Goal: Find specific page/section: Find specific page/section

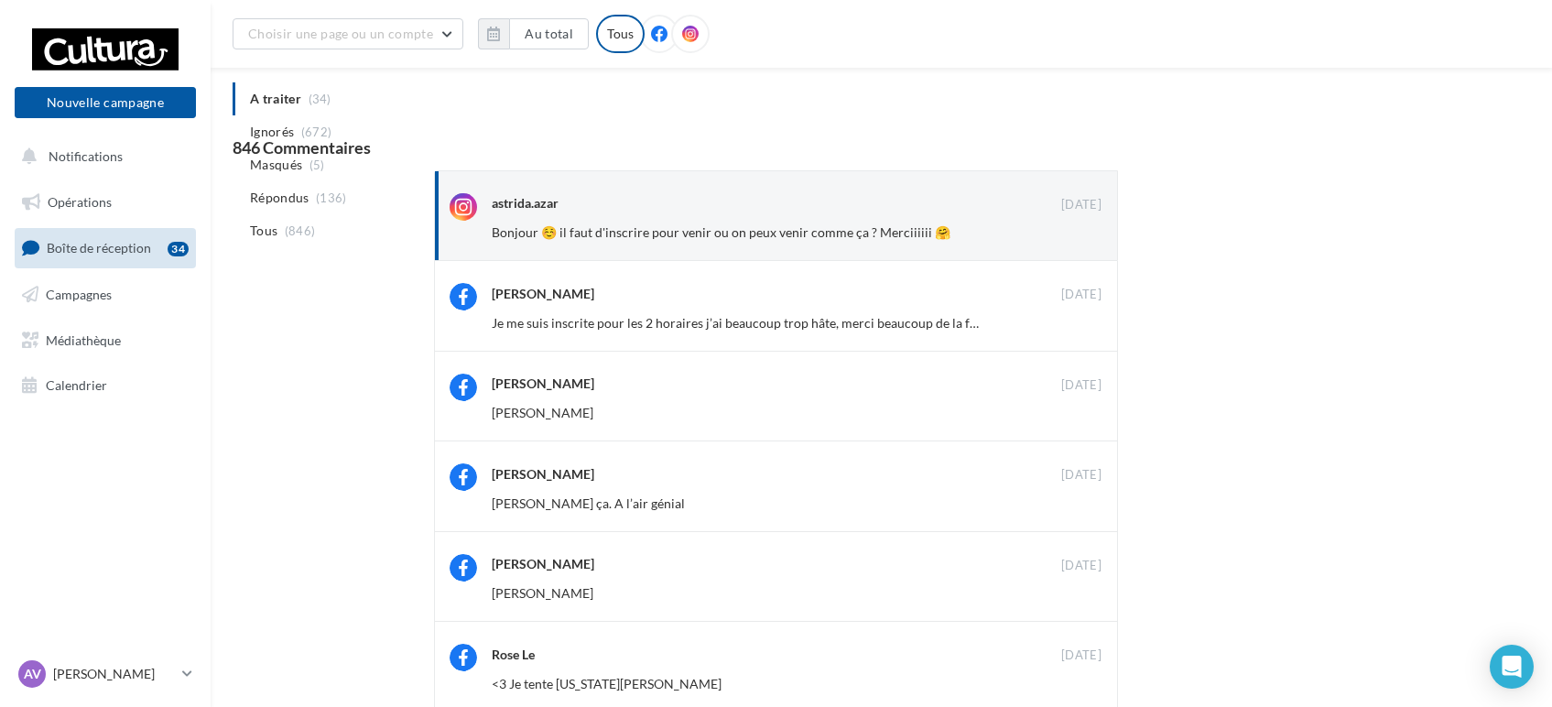
scroll to position [2659, 0]
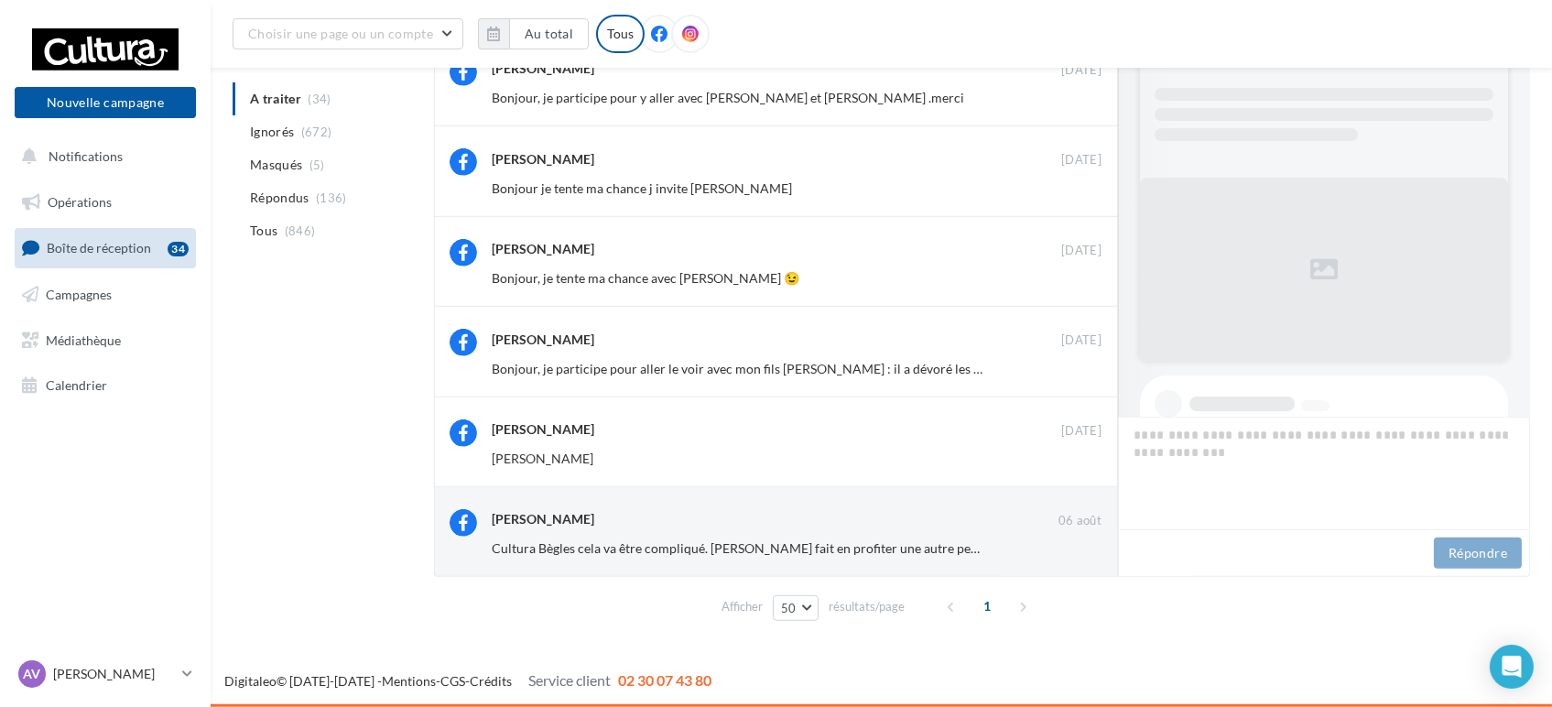
drag, startPoint x: 73, startPoint y: 194, endPoint x: 76, endPoint y: 178, distance: 16.7
drag, startPoint x: 76, startPoint y: 178, endPoint x: 59, endPoint y: 204, distance: 31.7
click at [59, 204] on span "Opérations" at bounding box center [80, 202] width 64 height 16
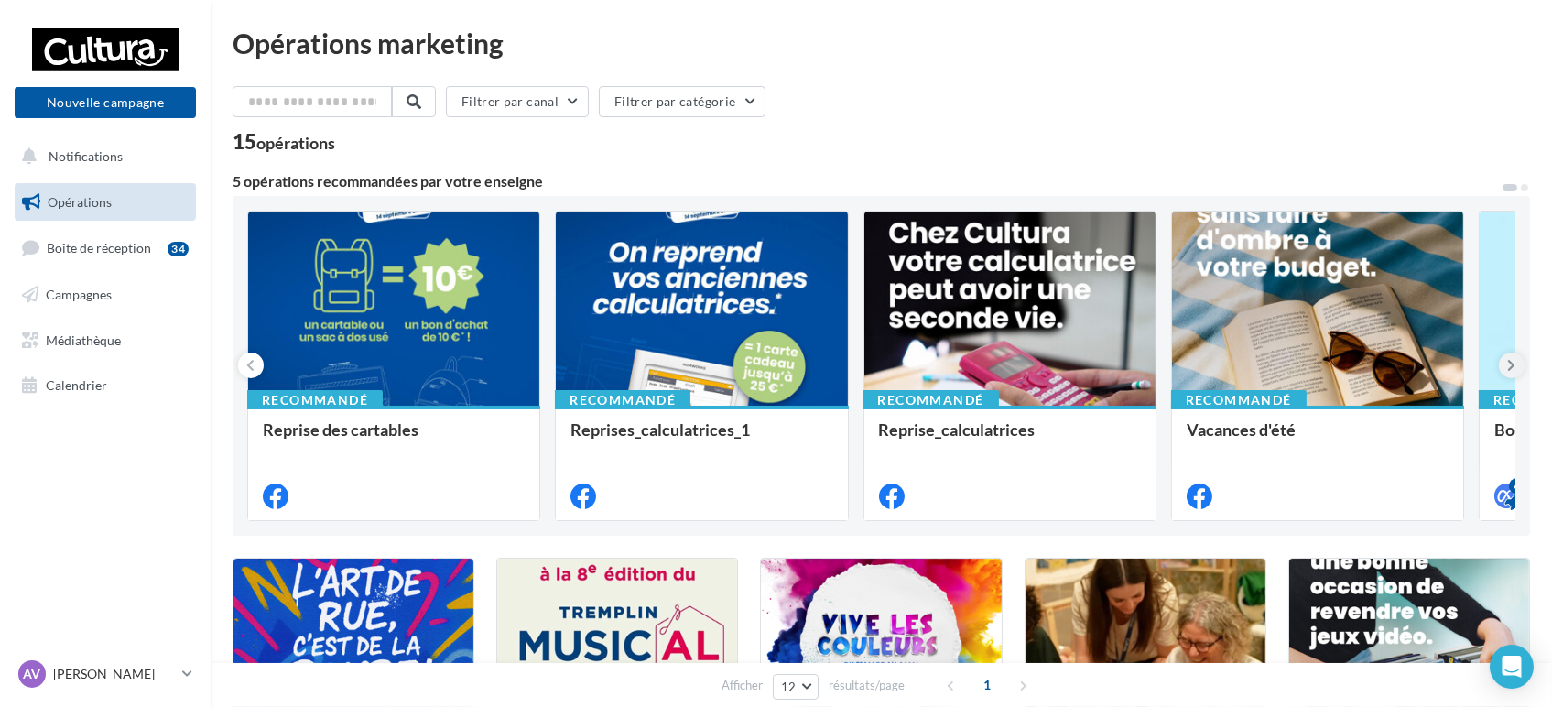
click at [1509, 363] on icon at bounding box center [1512, 365] width 8 height 18
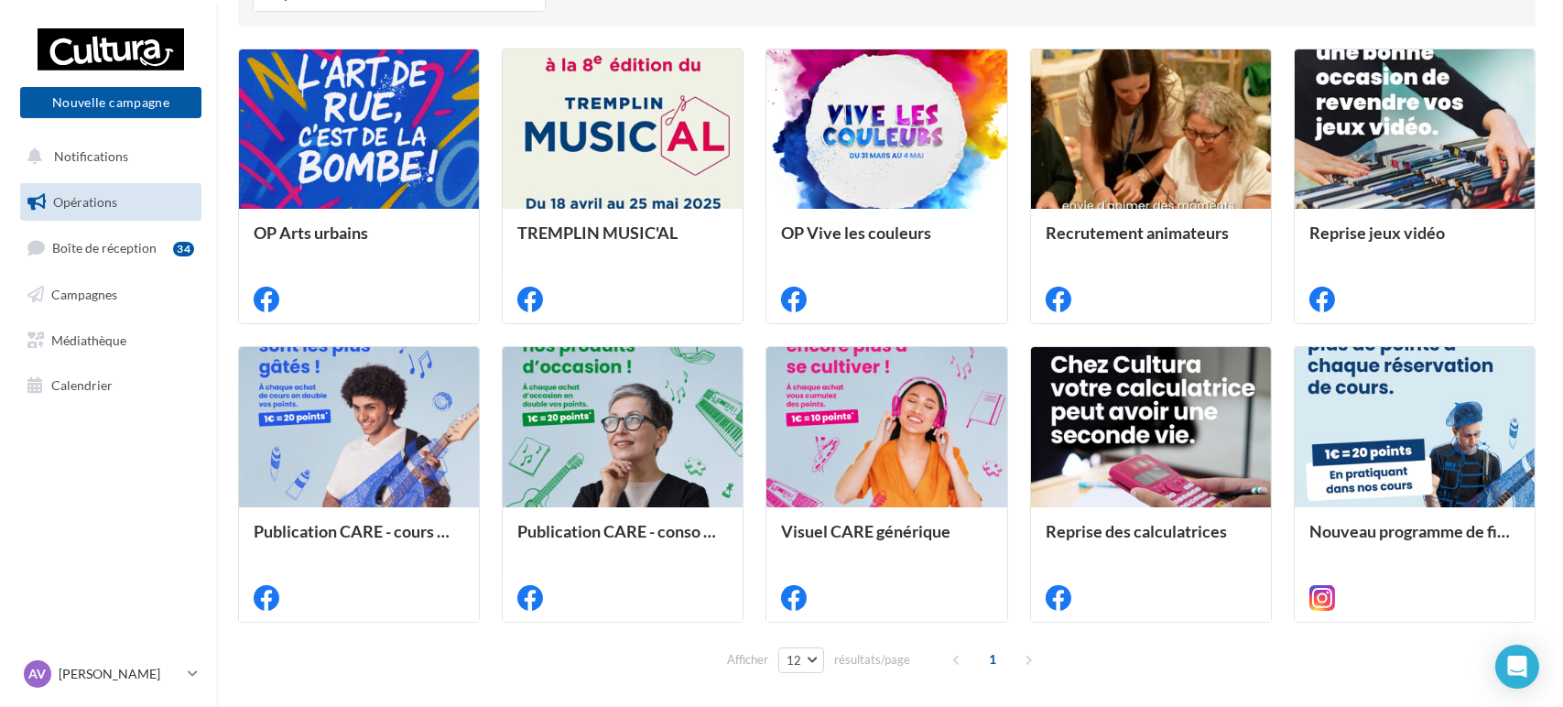
scroll to position [576, 0]
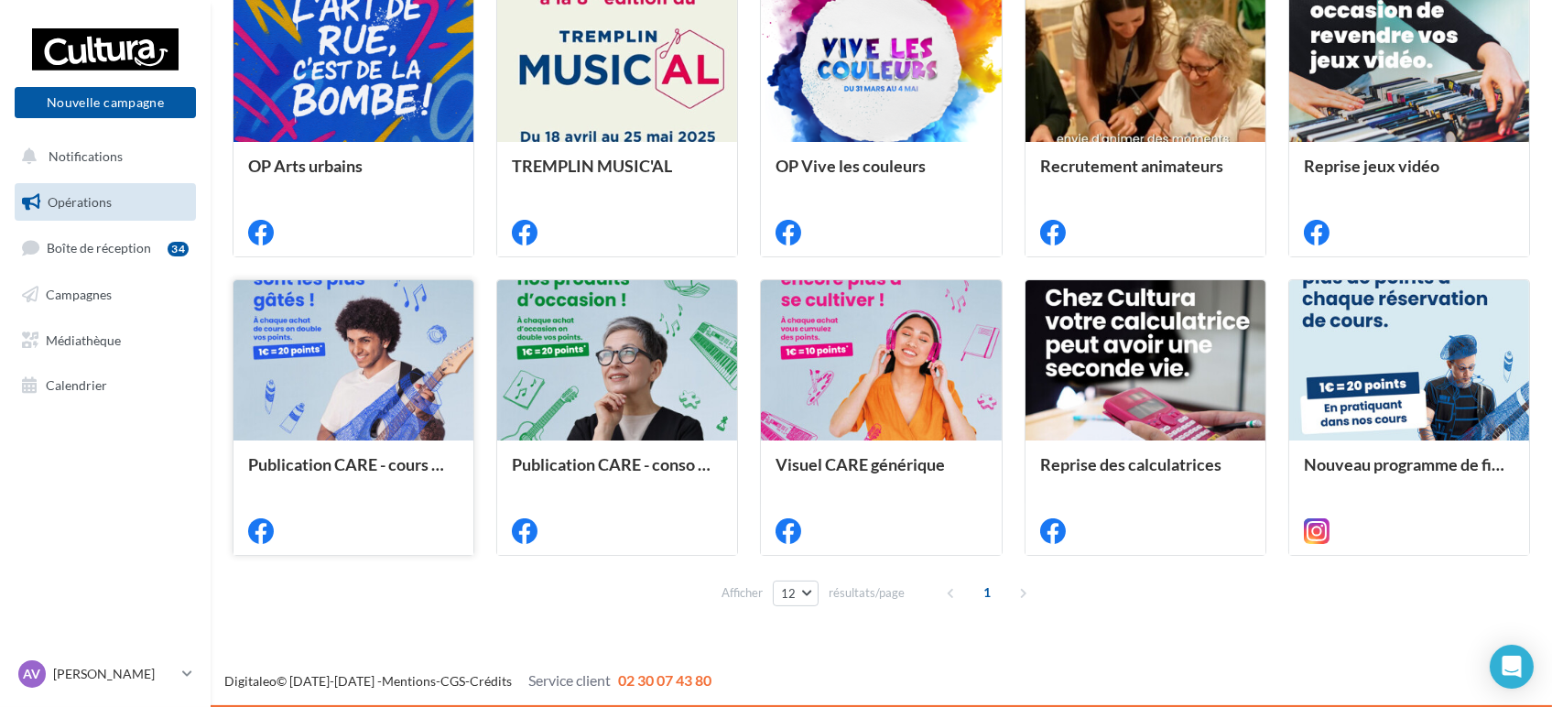
click at [359, 371] on div at bounding box center [353, 360] width 240 height 161
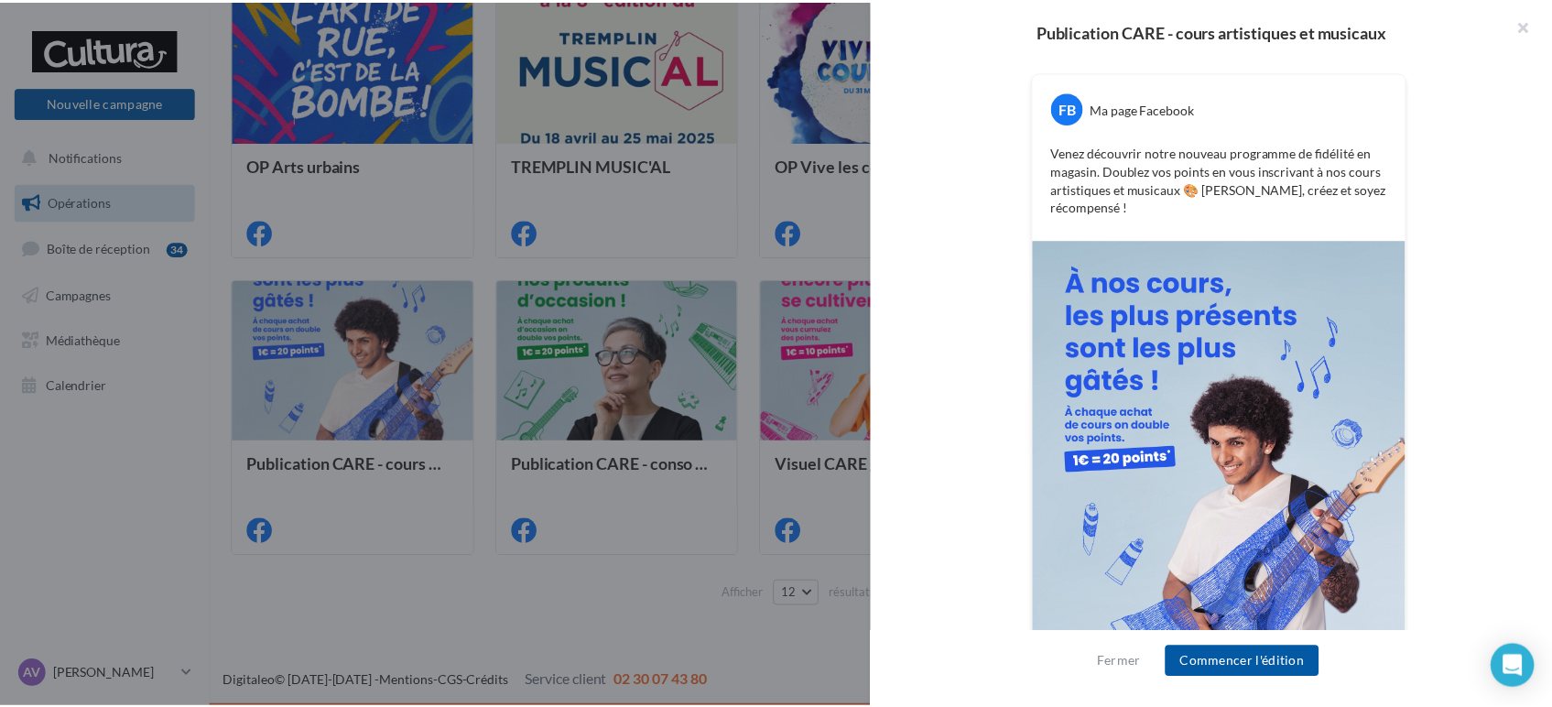
scroll to position [410, 0]
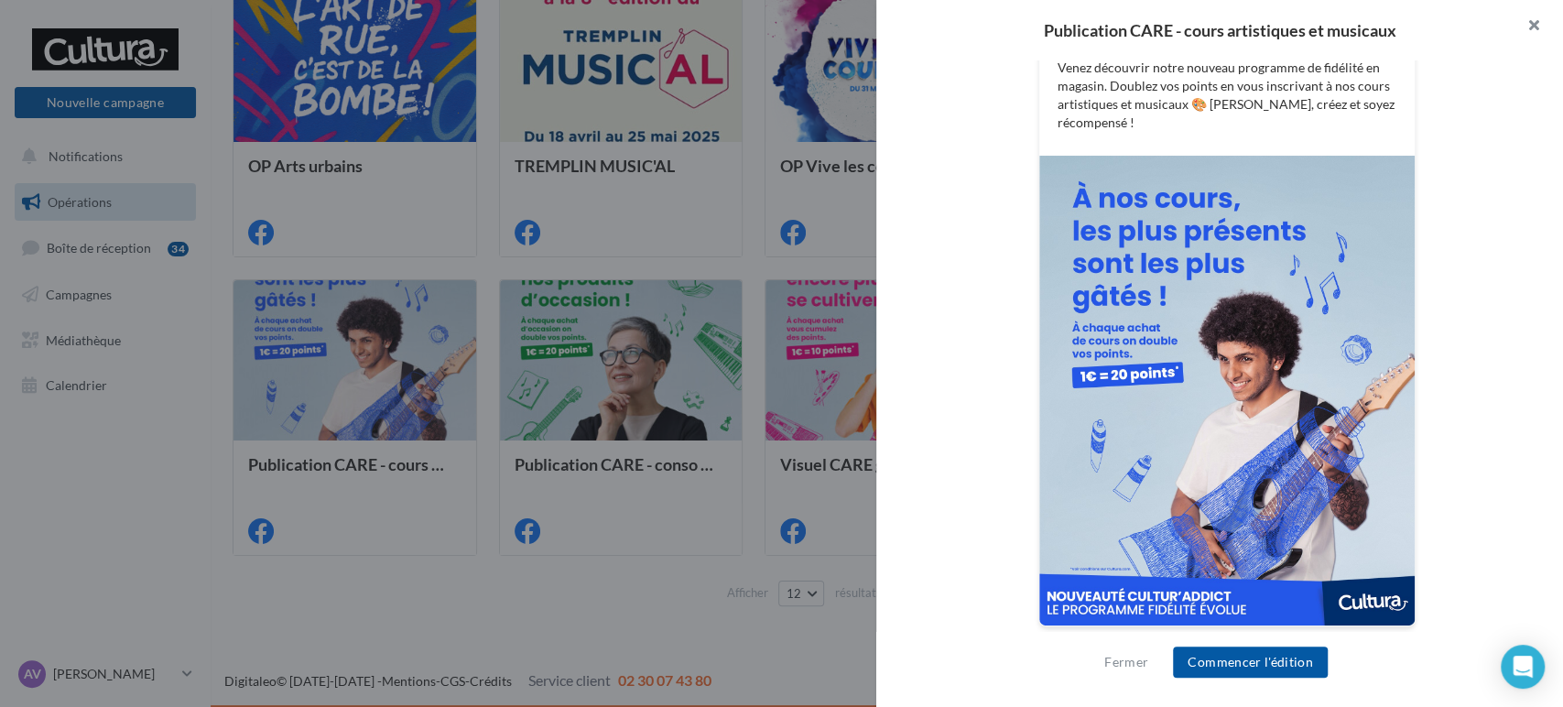
click at [1532, 22] on button "button" at bounding box center [1526, 27] width 73 height 55
